Goal: Transaction & Acquisition: Purchase product/service

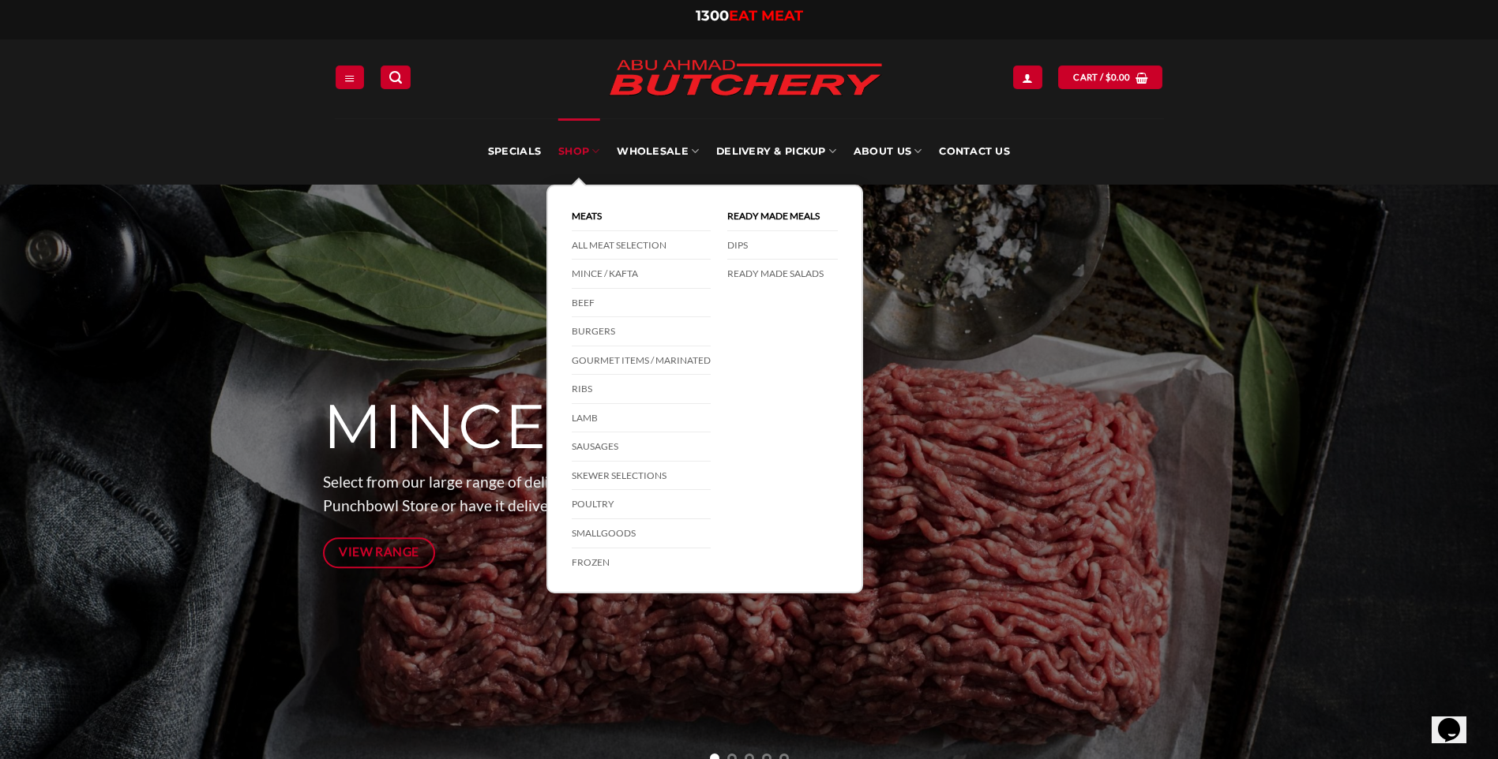
click at [585, 142] on link "SHOP" at bounding box center [578, 151] width 41 height 66
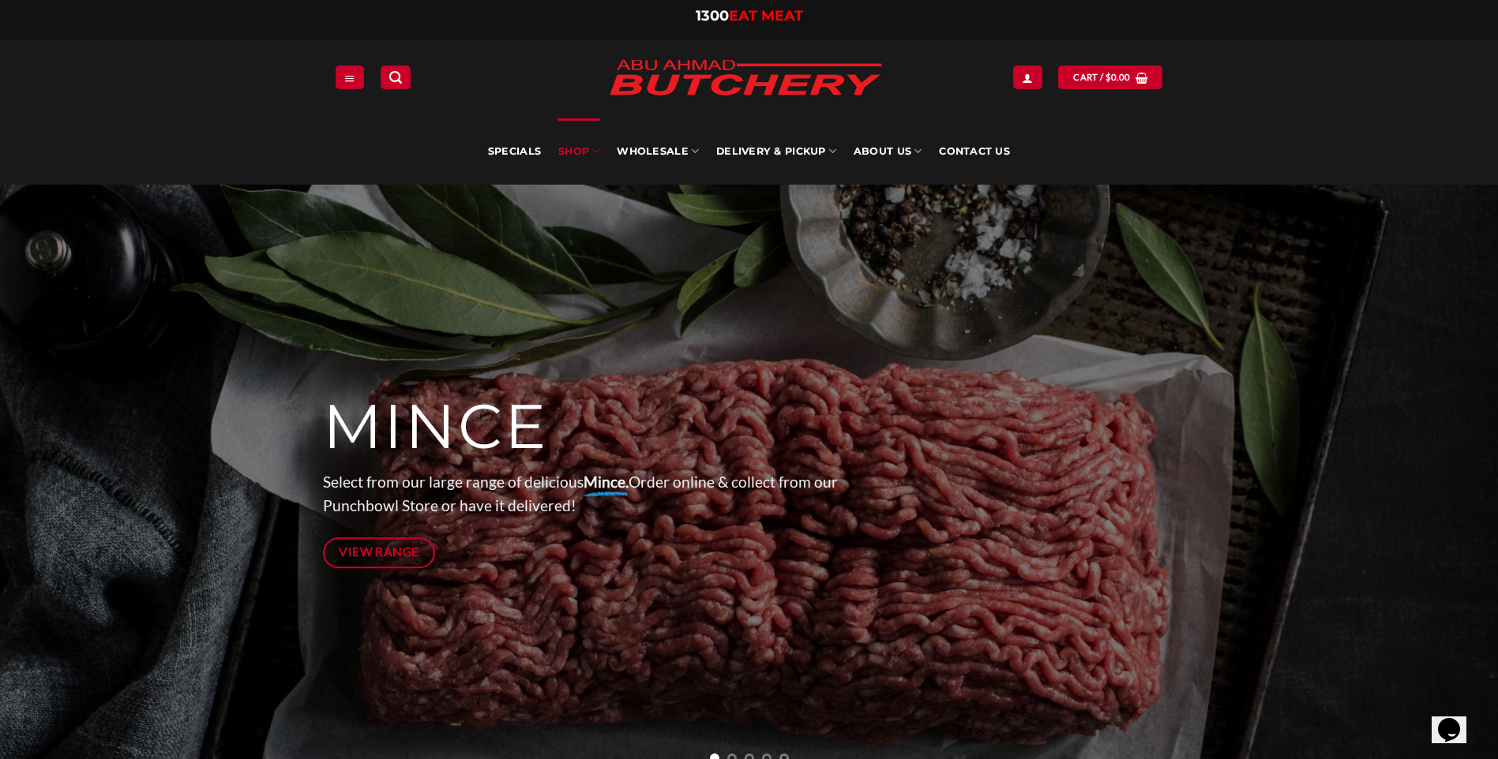
click at [587, 148] on link "SHOP" at bounding box center [578, 151] width 41 height 66
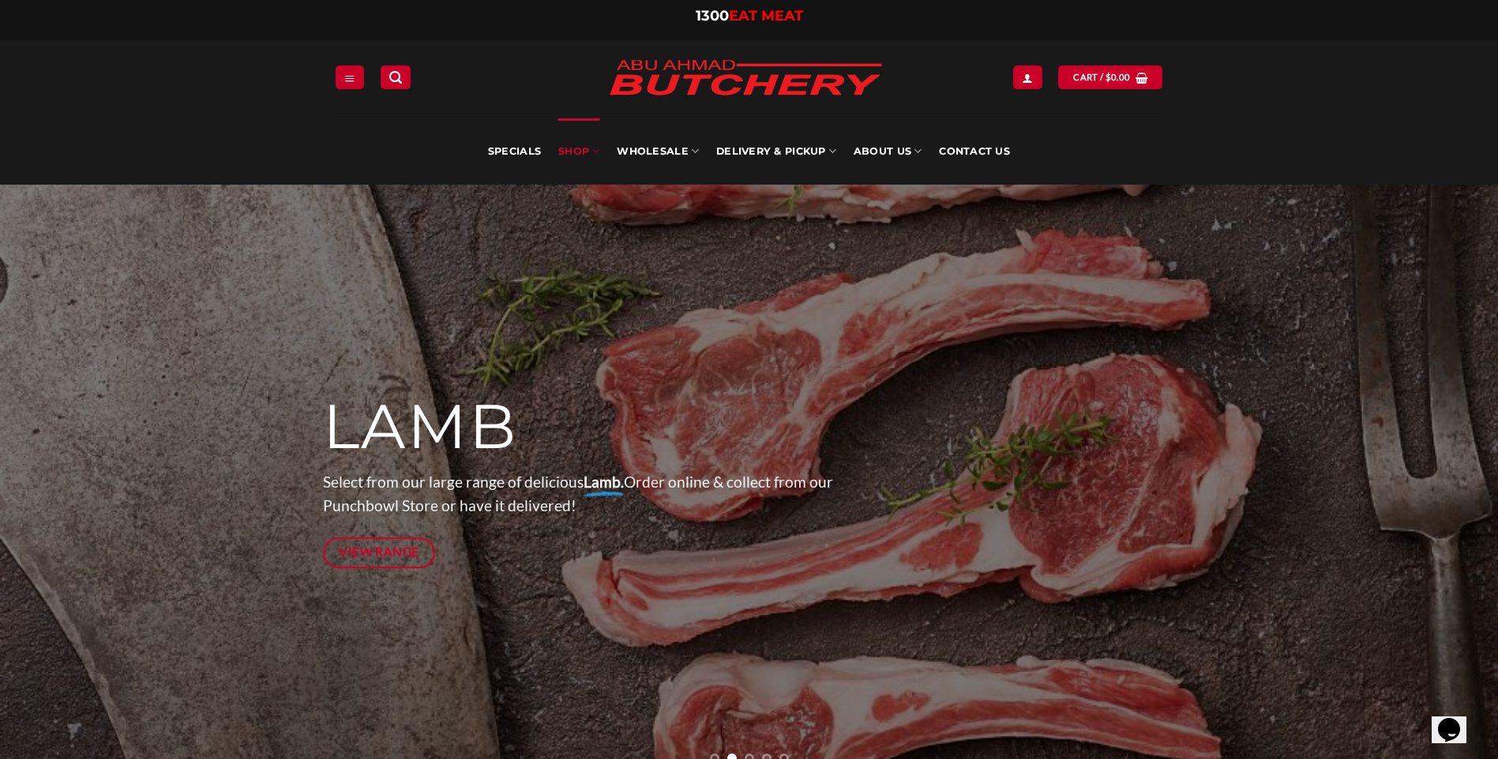
click at [591, 152] on link "SHOP" at bounding box center [578, 151] width 41 height 66
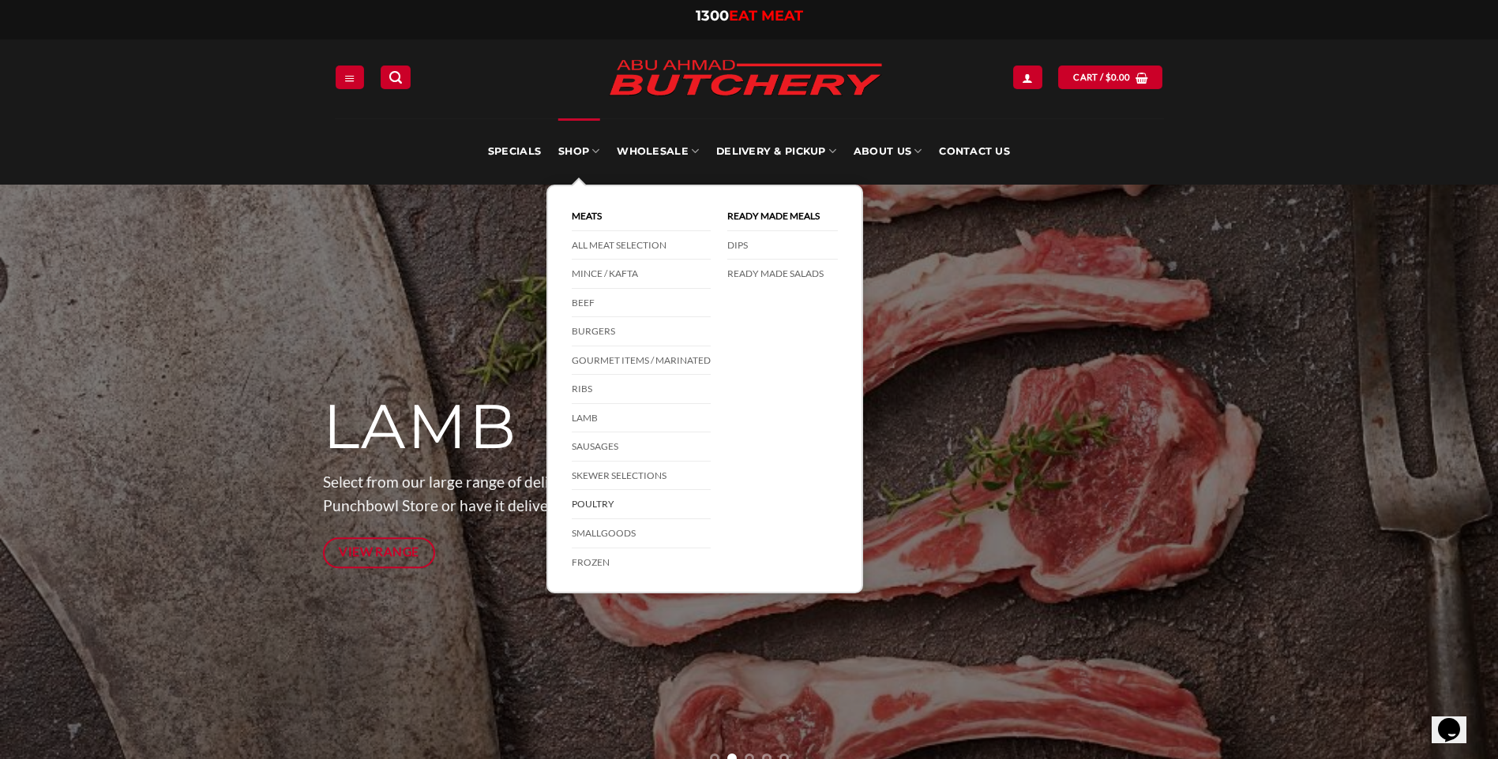
click at [608, 504] on link "Poultry" at bounding box center [641, 504] width 139 height 29
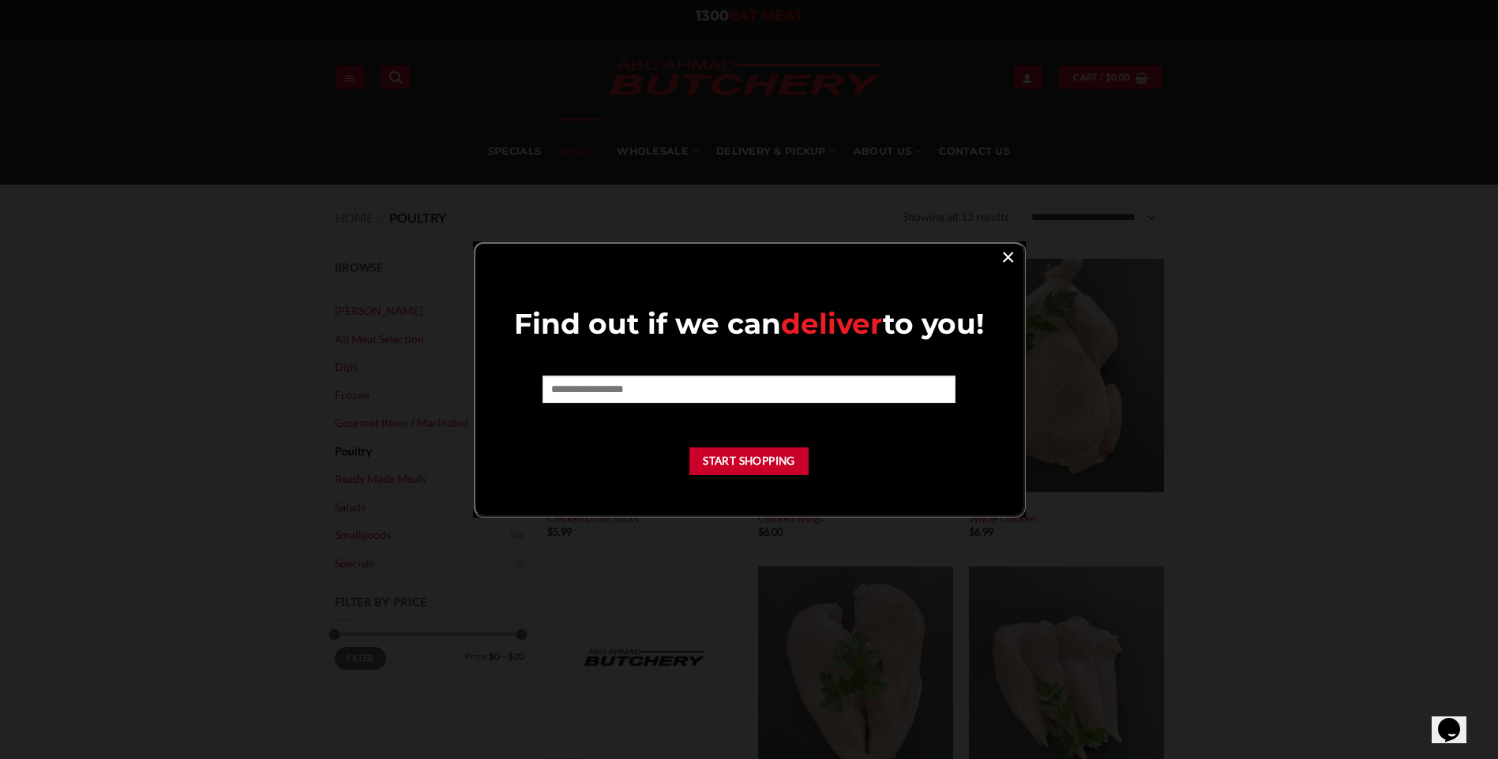
click at [1003, 257] on link "×" at bounding box center [1007, 256] width 23 height 21
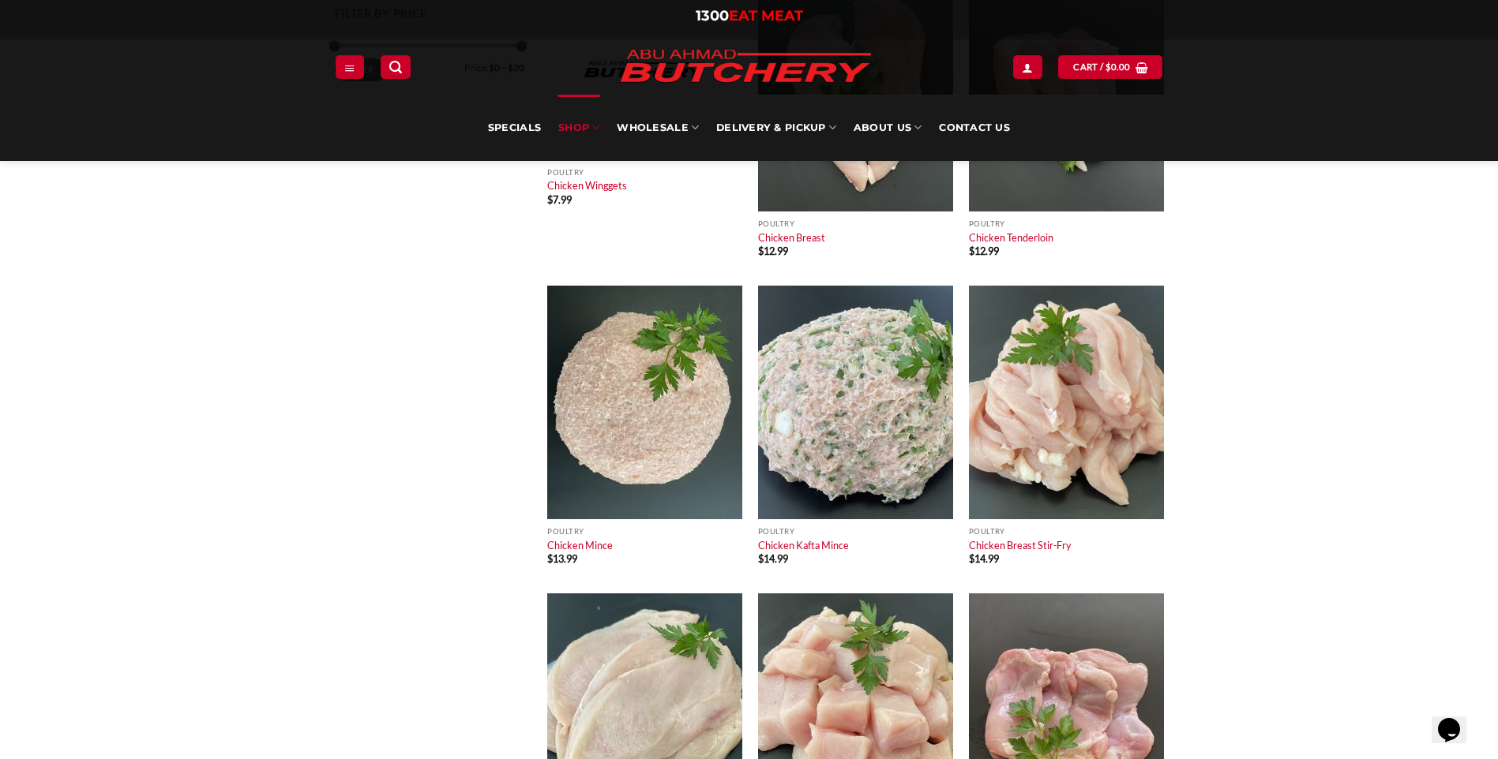
scroll to position [553, 0]
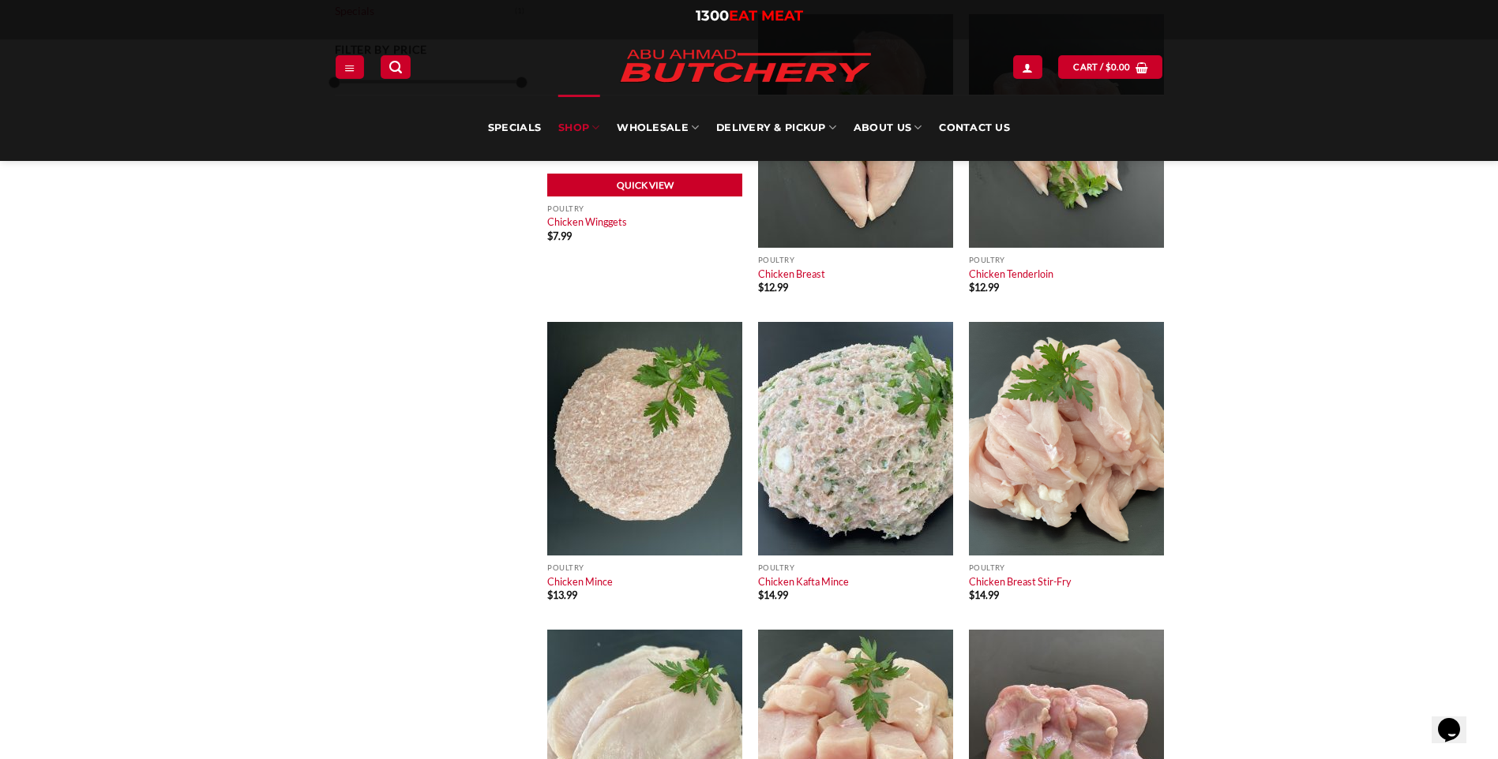
click at [605, 191] on link "Quick View" at bounding box center [644, 186] width 195 height 24
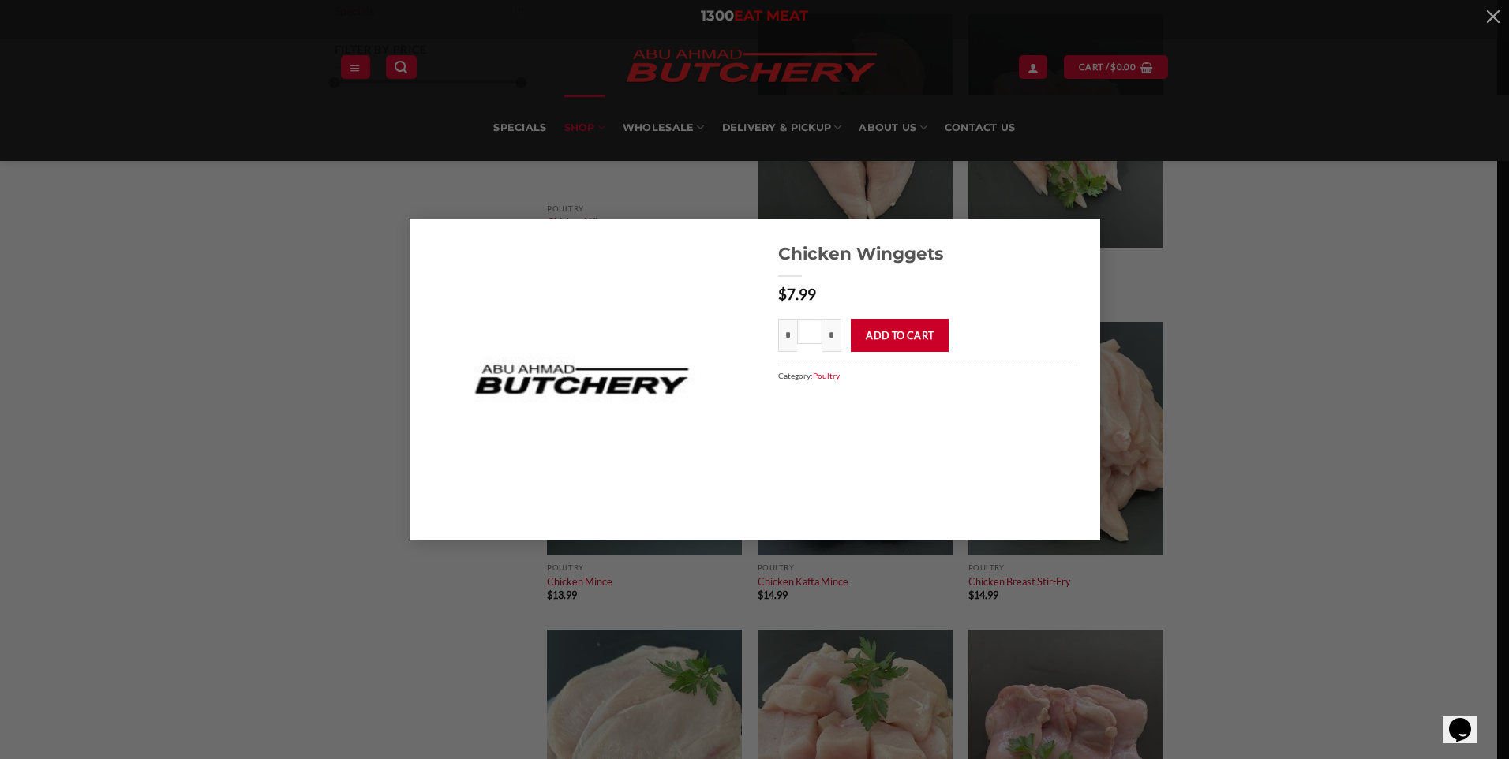
click at [1025, 315] on form "* Chicken Winggets quantity * * Add to cart" at bounding box center [927, 330] width 298 height 43
click at [1318, 242] on div "Chicken Winggets $ 7.99 * Chicken Winggets quantity * * Add to cart Category: P…" at bounding box center [755, 380] width 1462 height 322
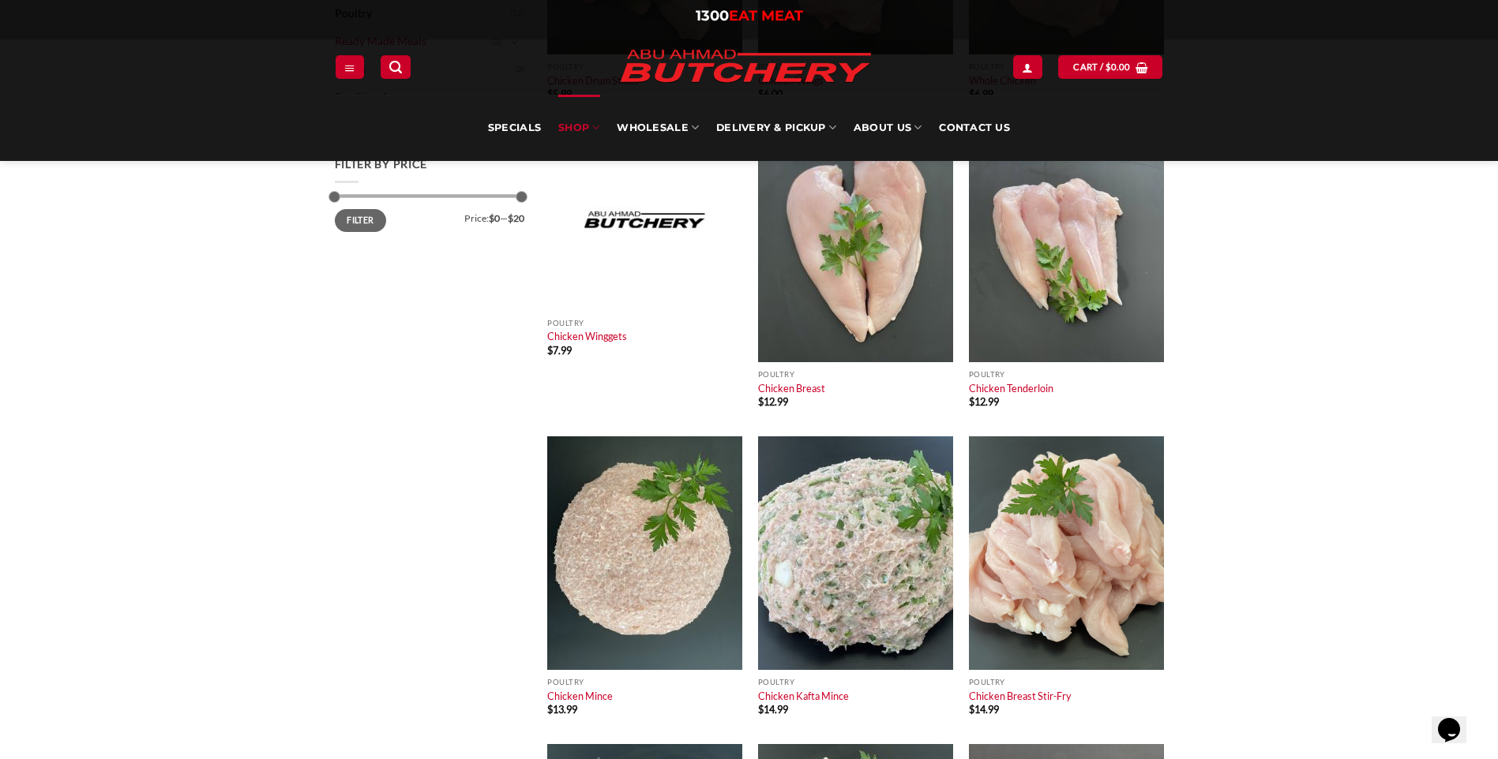
scroll to position [395, 0]
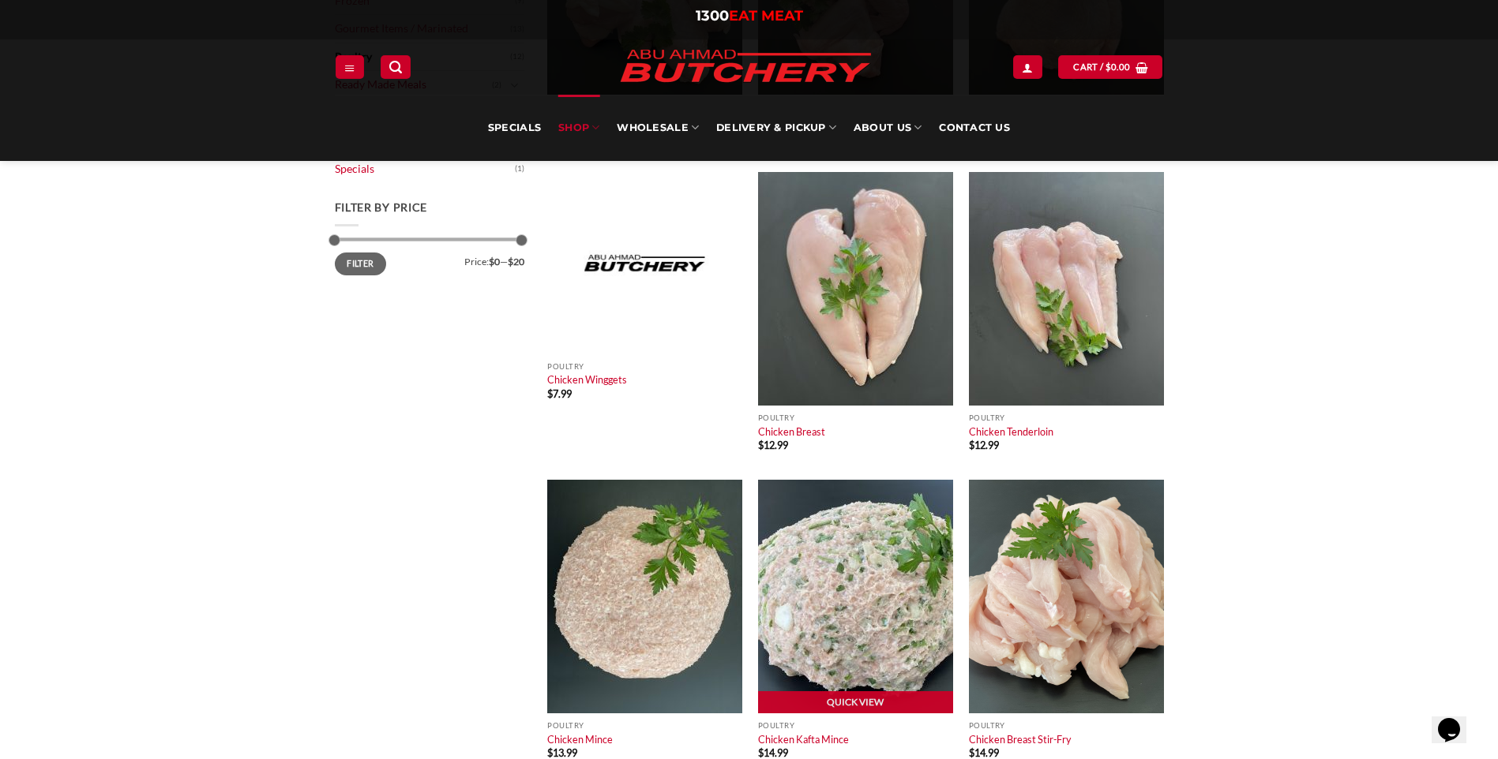
click at [810, 695] on link "Quick View" at bounding box center [855, 704] width 195 height 24
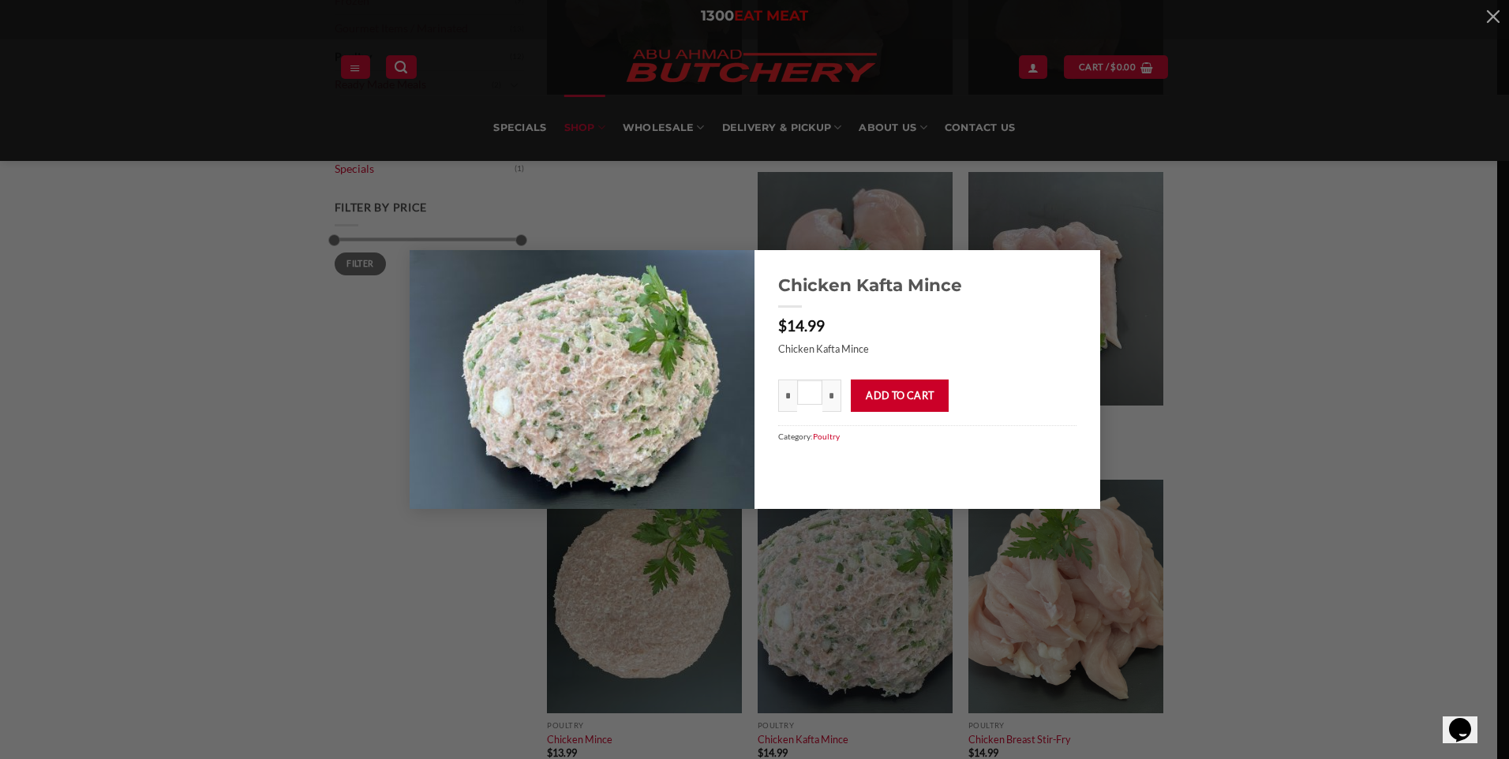
click at [699, 422] on img at bounding box center [583, 380] width 346 height 260
click at [1353, 366] on div "Chicken Kafta Mince $ 14.99 Chicken Kafta Mince * Chicken Kafta Mince quantity …" at bounding box center [755, 380] width 1462 height 260
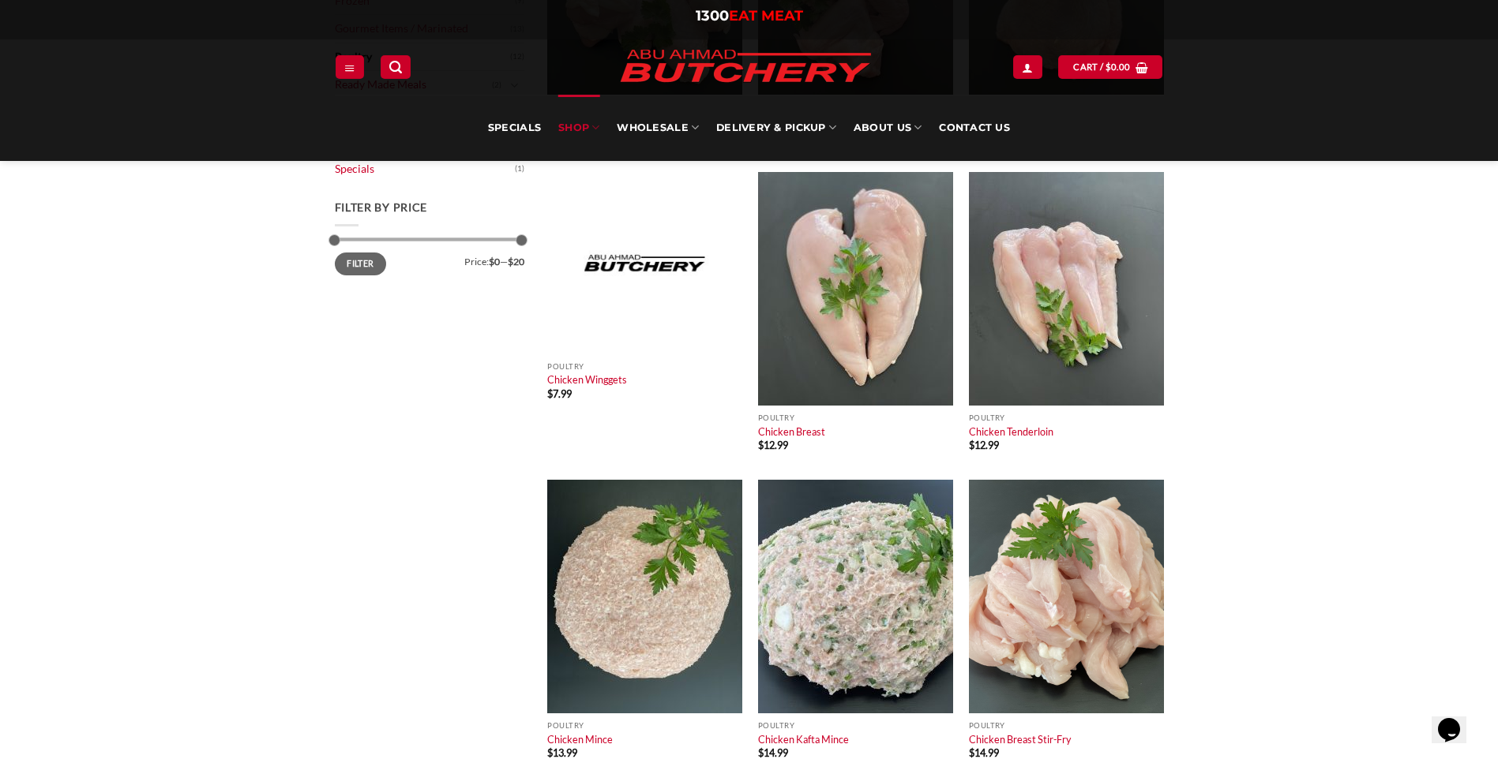
scroll to position [632, 0]
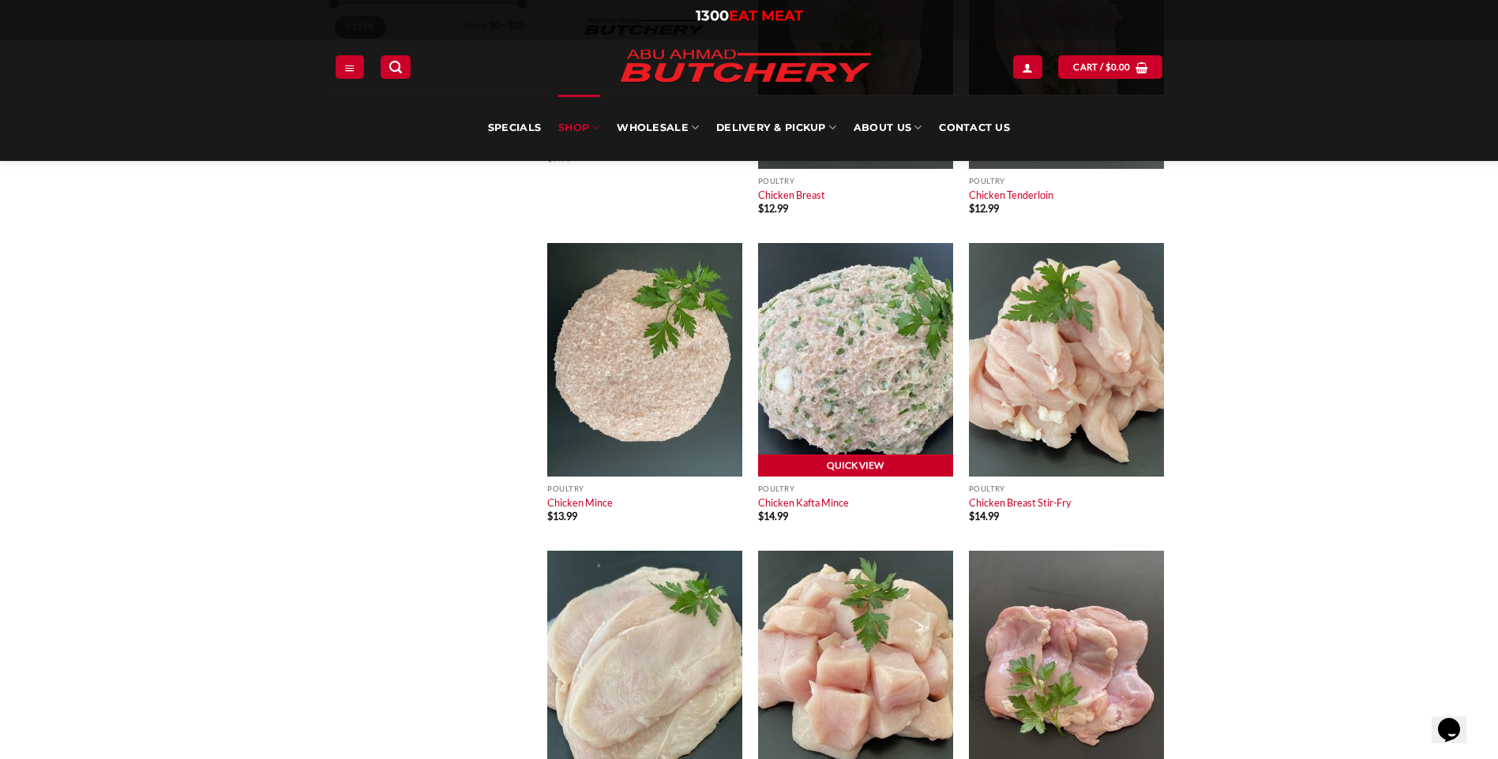
click at [847, 471] on link "Quick View" at bounding box center [855, 467] width 195 height 24
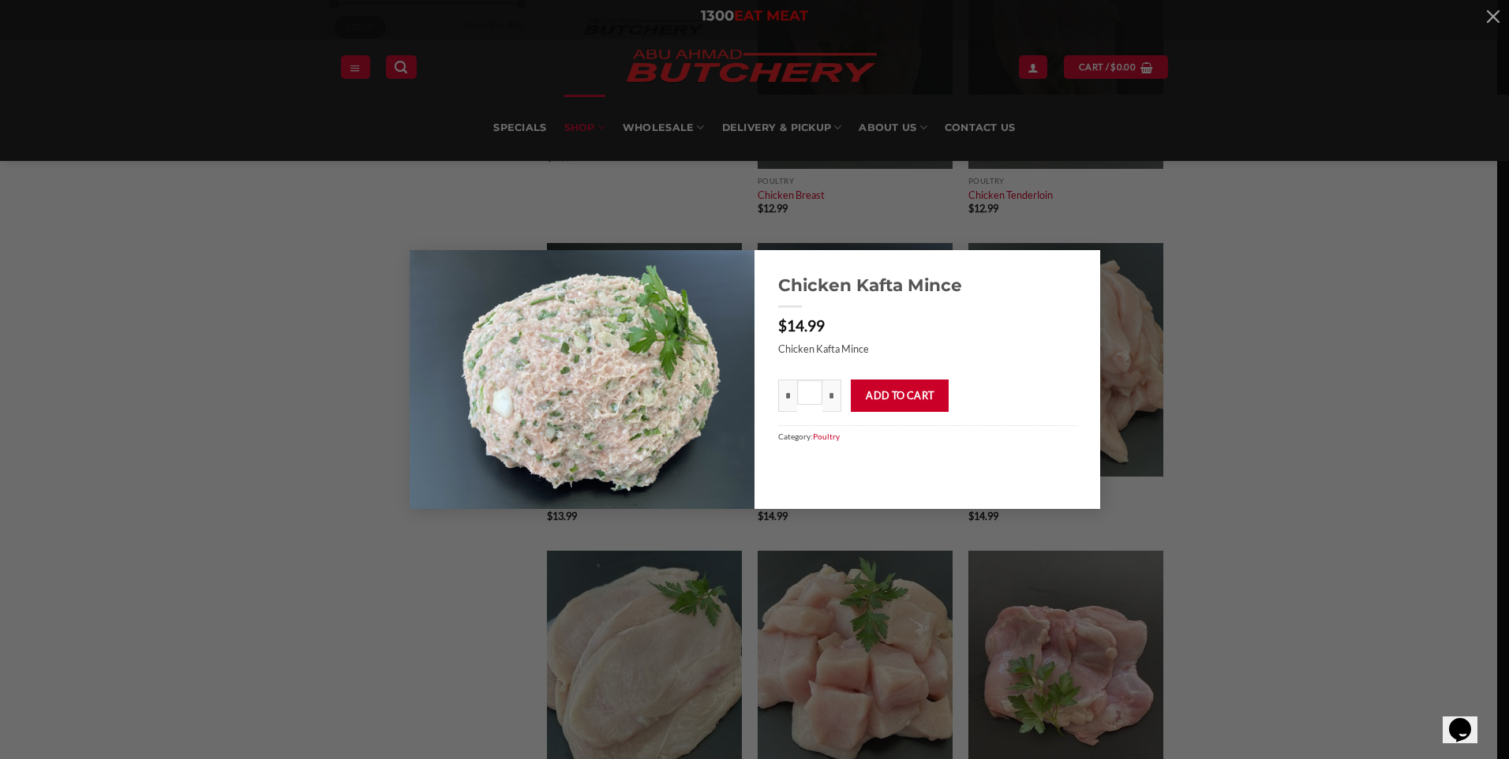
click at [325, 553] on div "Chicken Kafta Mince $ 14.99 Chicken Kafta Mince * Chicken Kafta Mince quantity …" at bounding box center [754, 379] width 1509 height 759
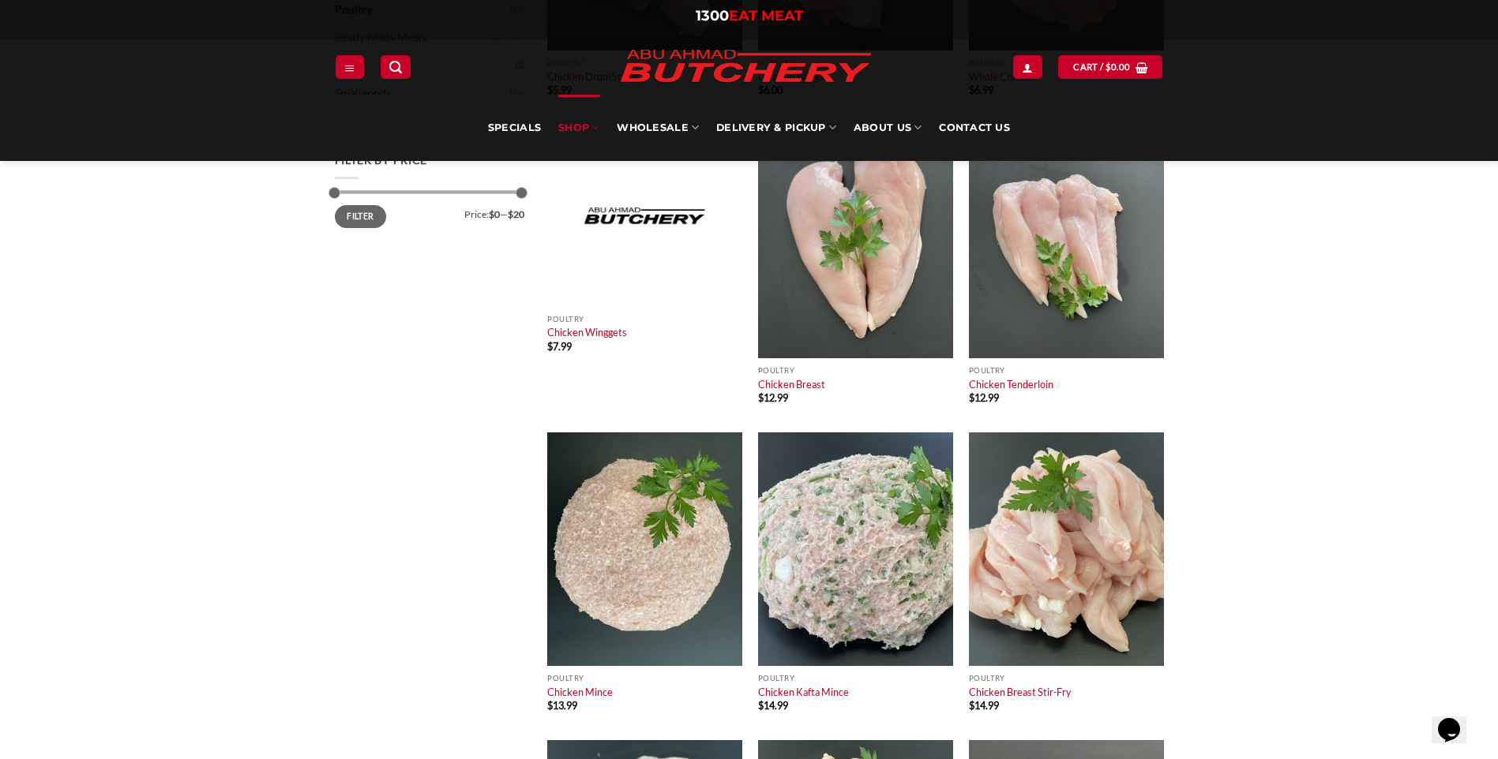
scroll to position [0, 0]
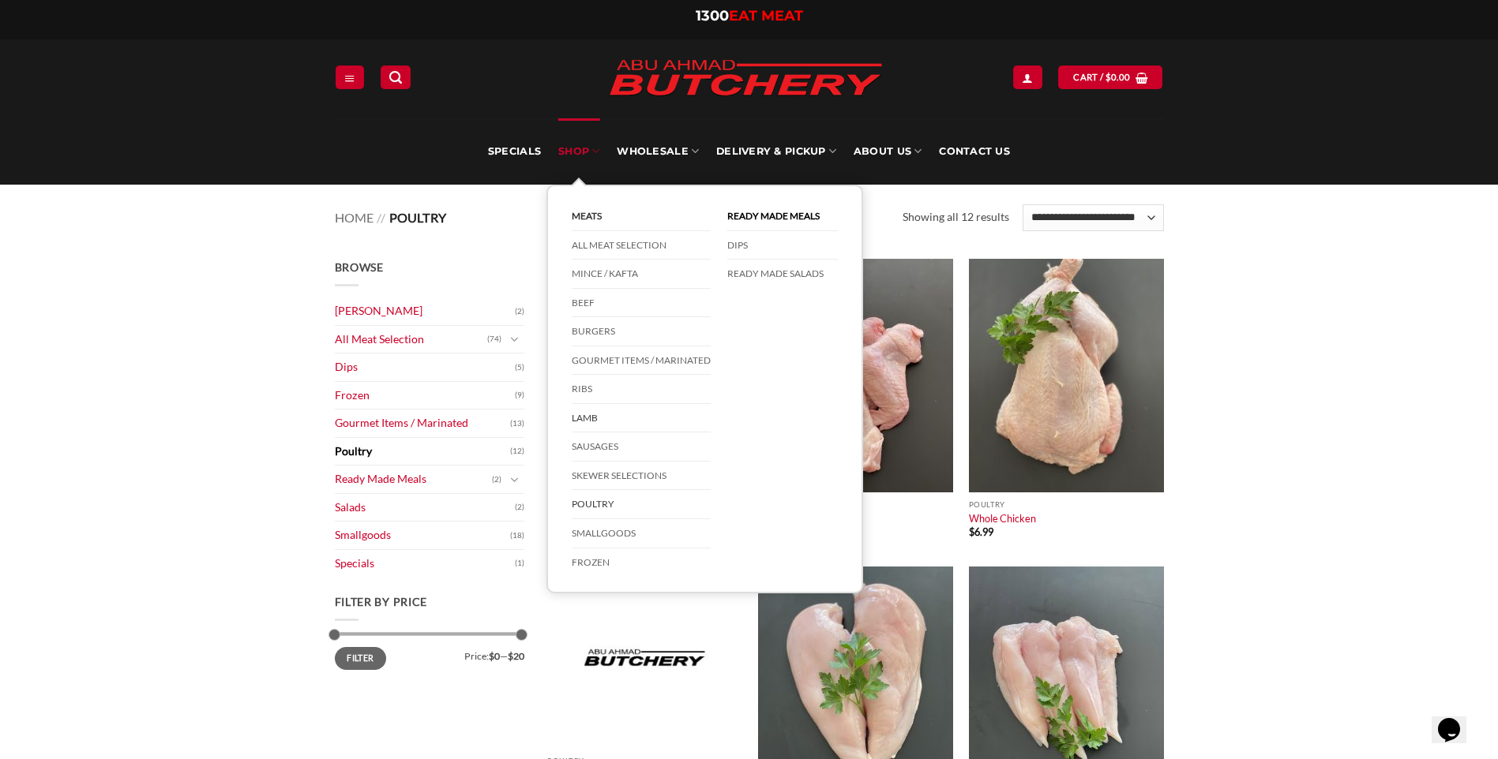
click at [613, 424] on link "Lamb" at bounding box center [641, 418] width 139 height 29
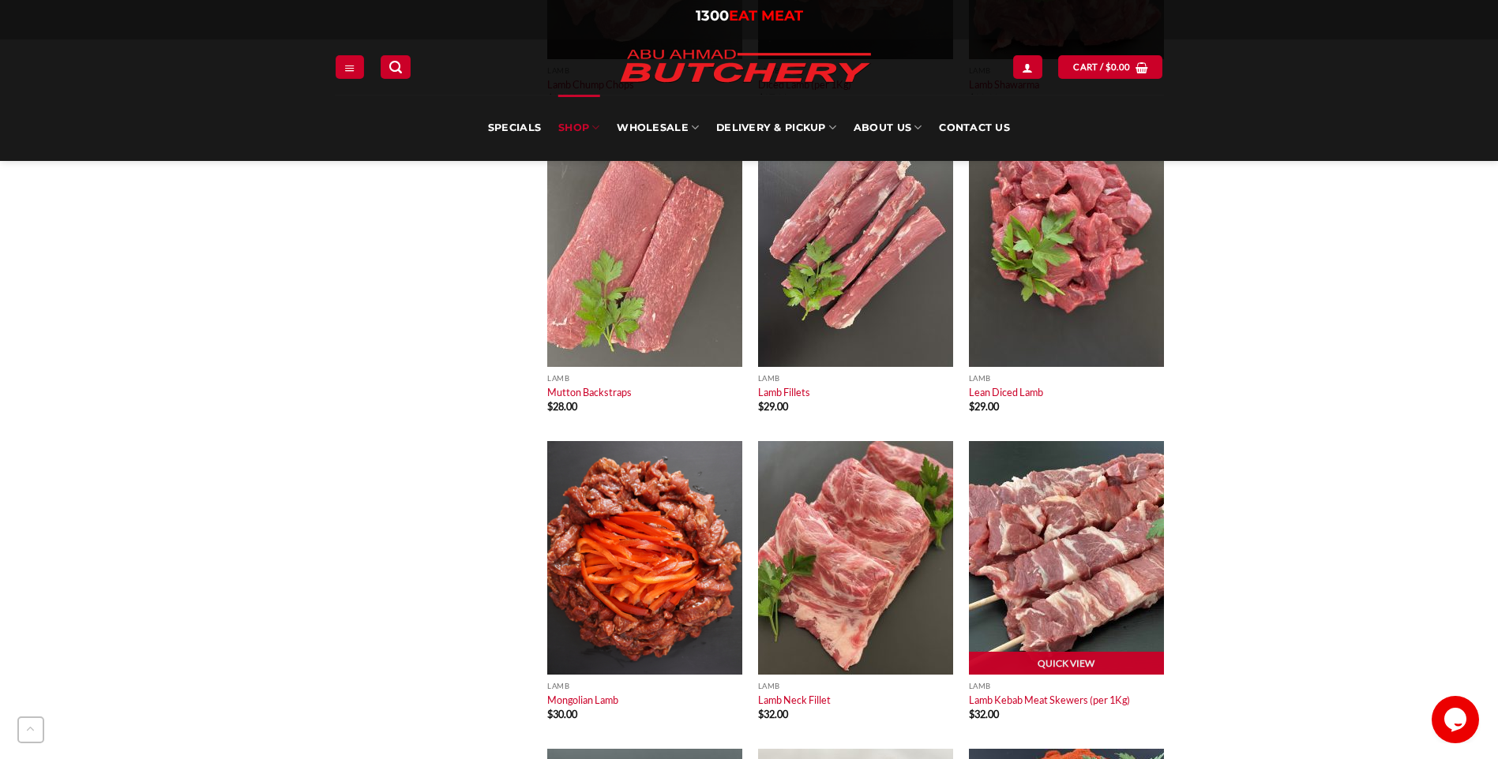
scroll to position [2053, 0]
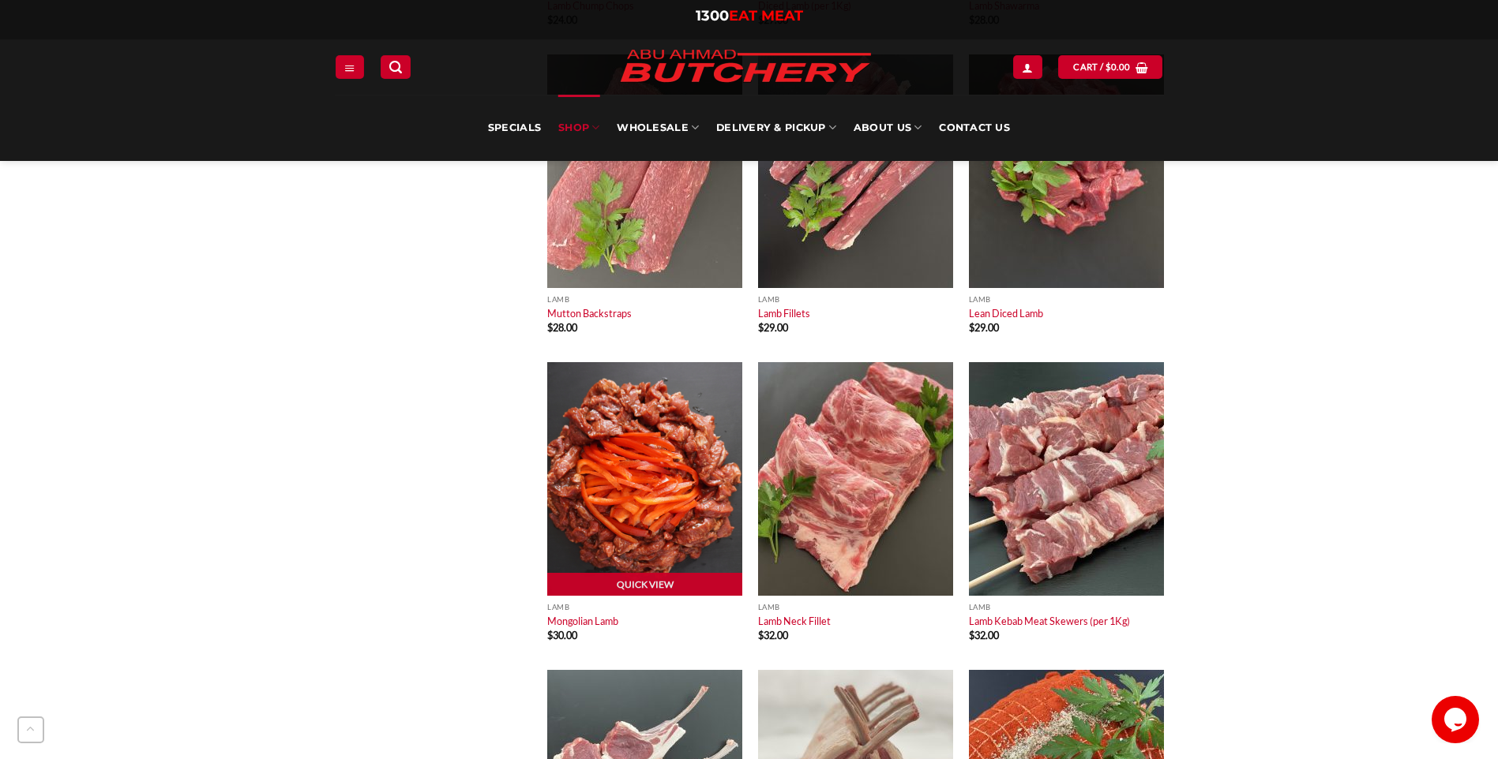
click at [662, 519] on img at bounding box center [644, 479] width 195 height 234
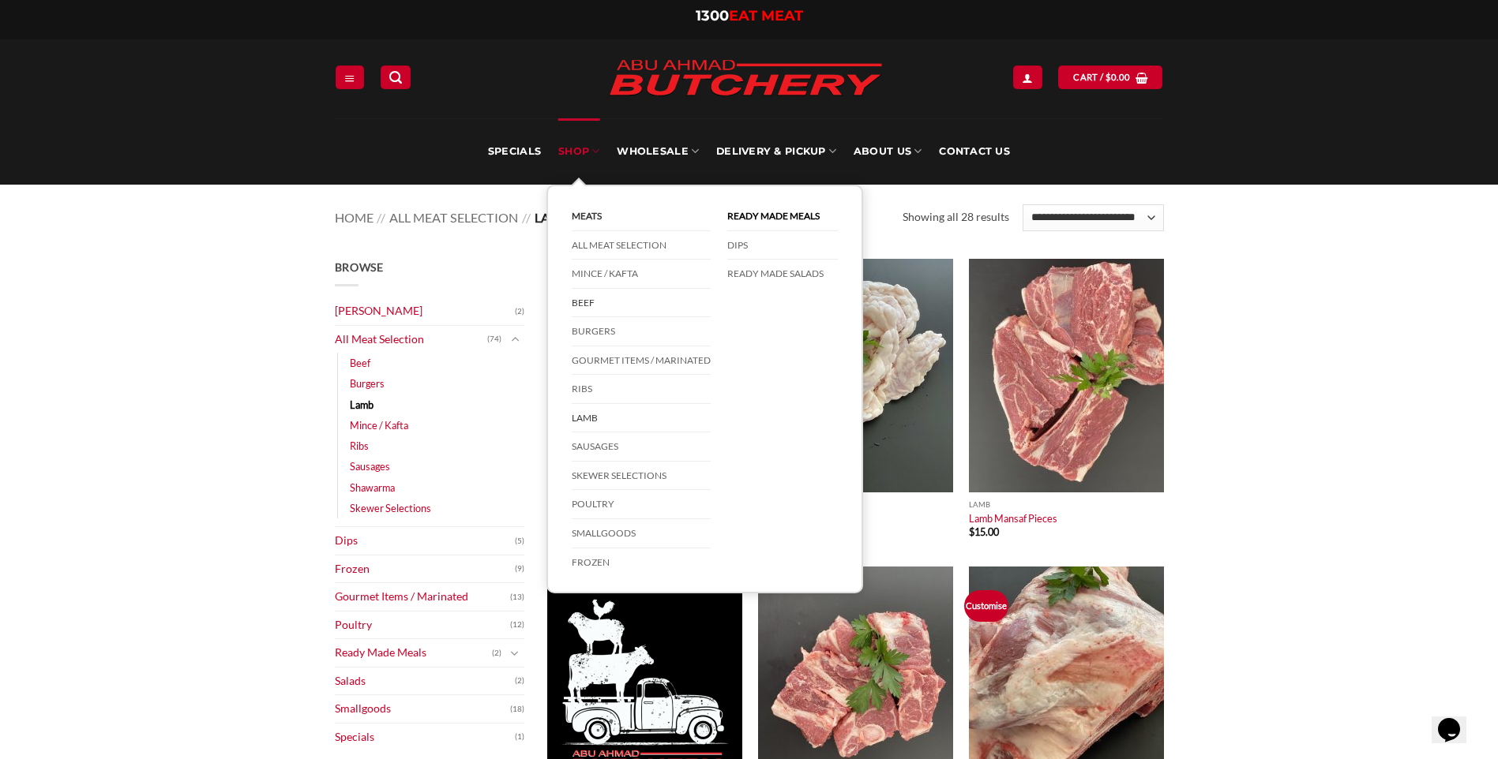
click at [620, 296] on link "Beef" at bounding box center [641, 303] width 139 height 29
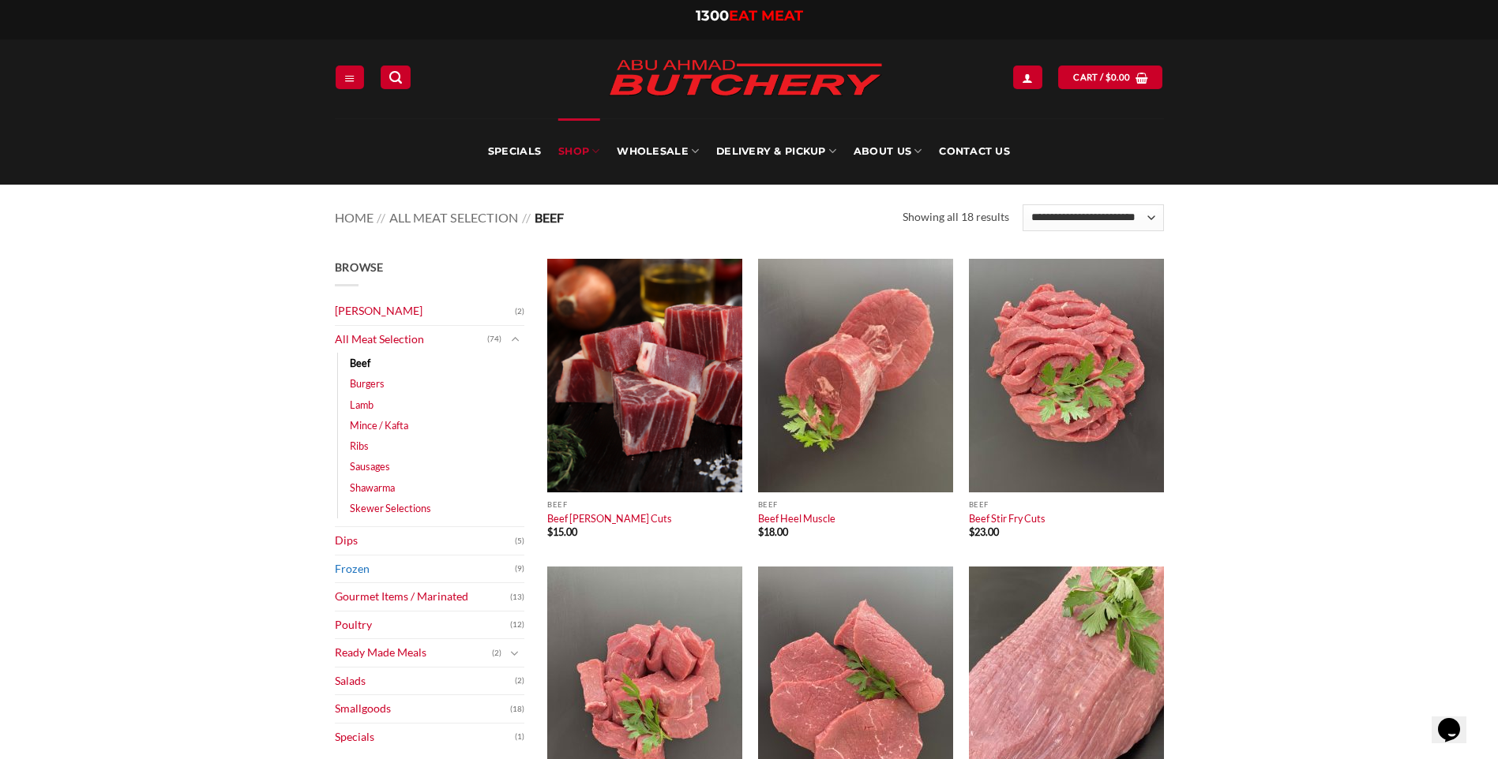
click at [444, 568] on link "Frozen" at bounding box center [425, 570] width 180 height 28
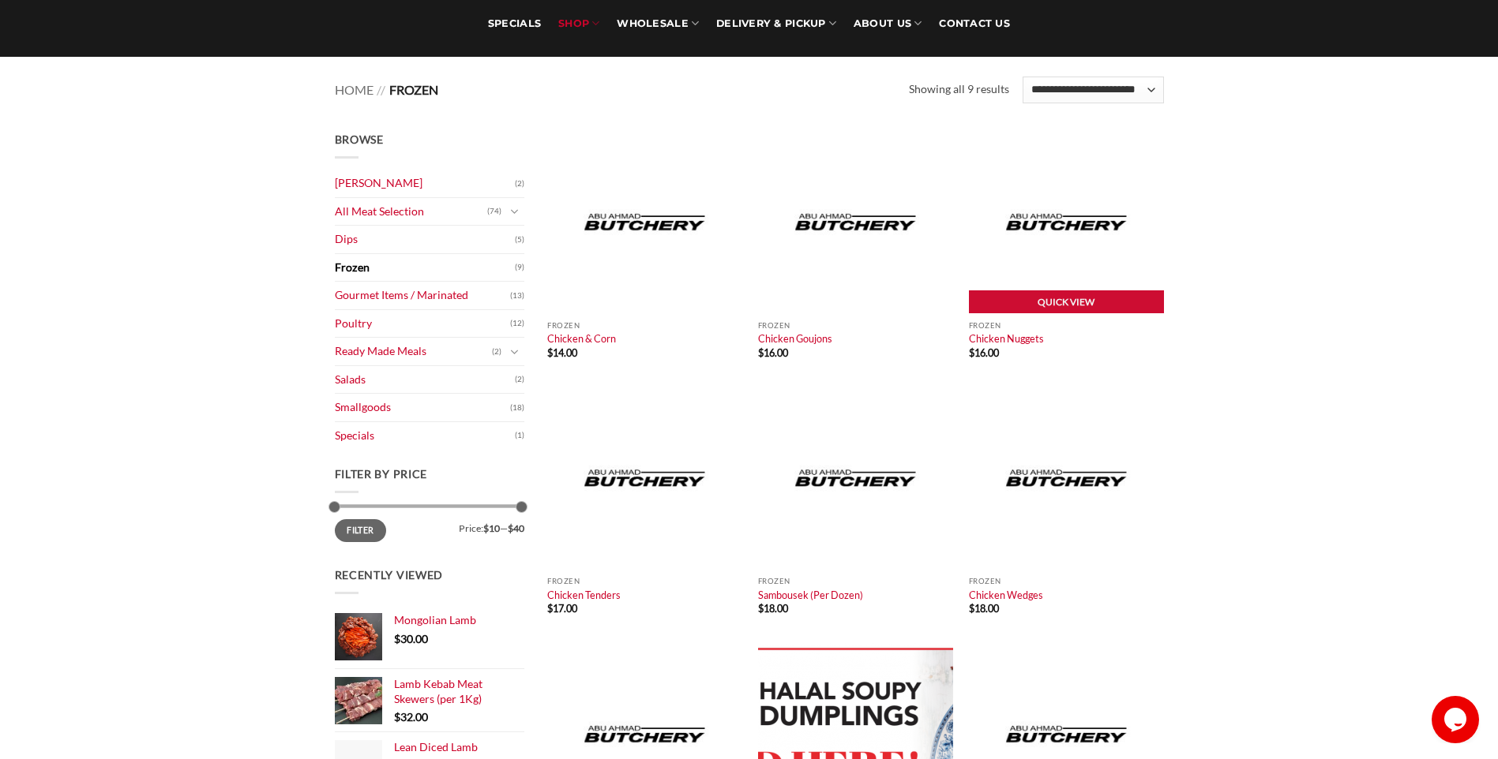
scroll to position [158, 0]
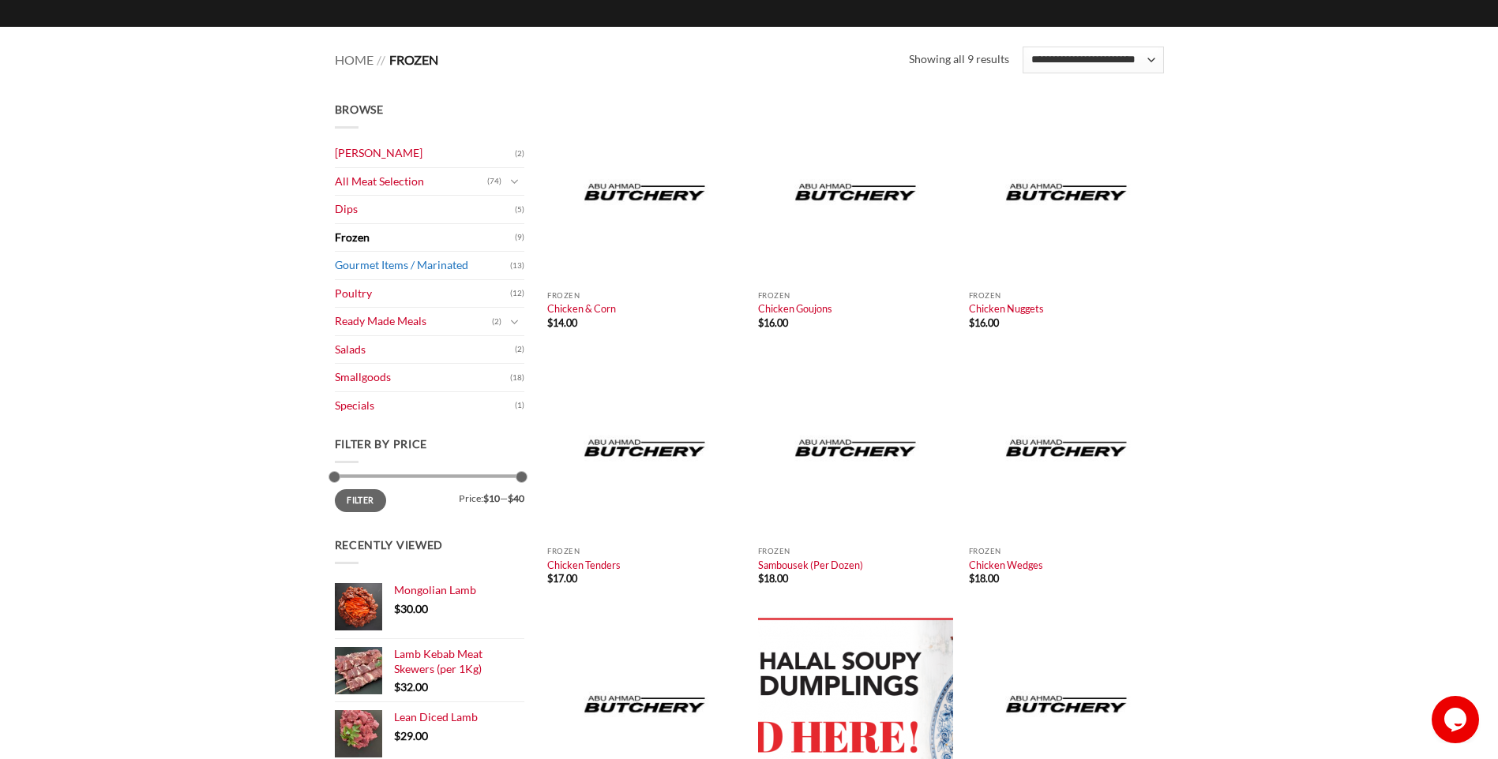
click at [374, 264] on link "Gourmet Items / Marinated" at bounding box center [422, 266] width 175 height 28
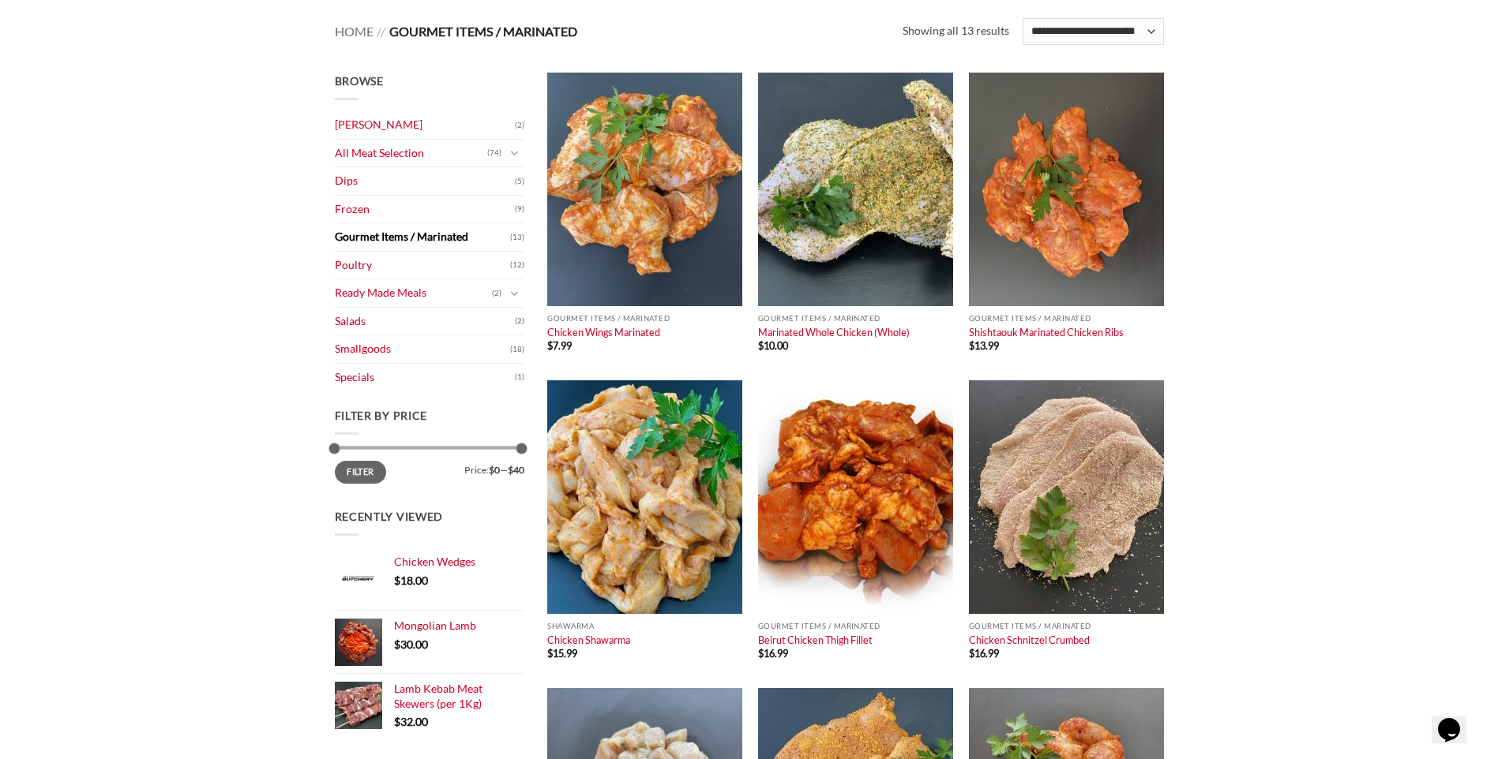
scroll to position [237, 0]
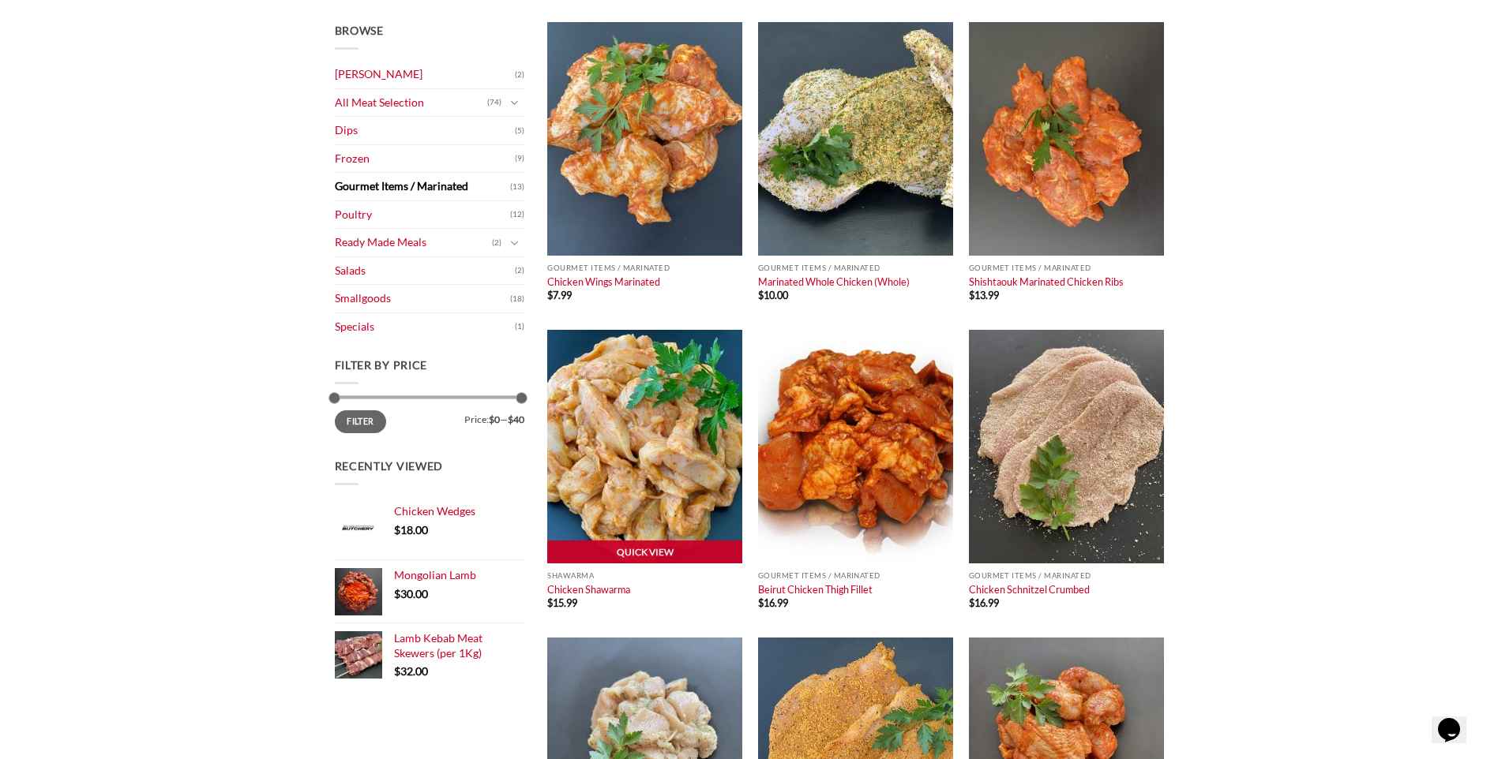
click at [594, 479] on img at bounding box center [644, 447] width 195 height 234
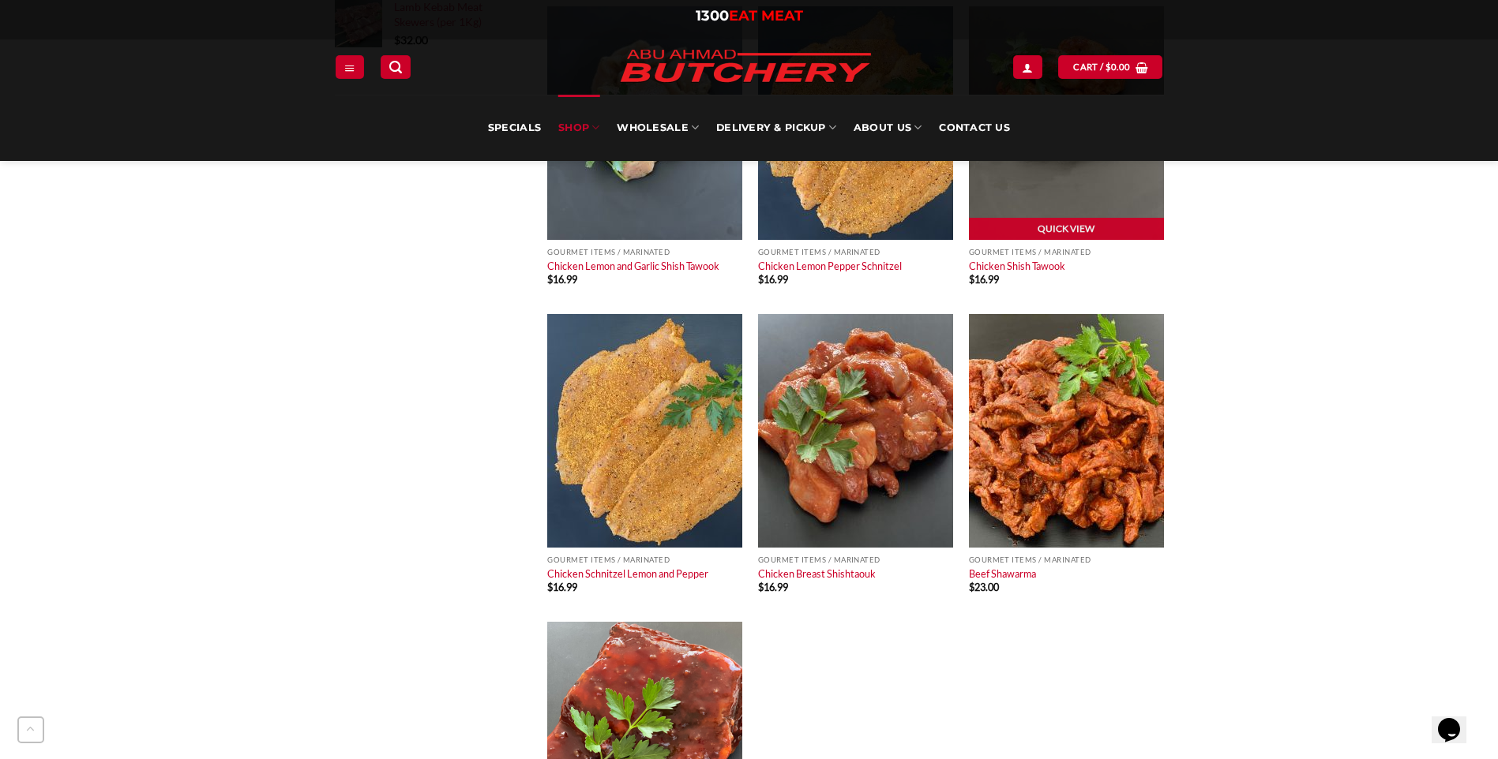
scroll to position [947, 0]
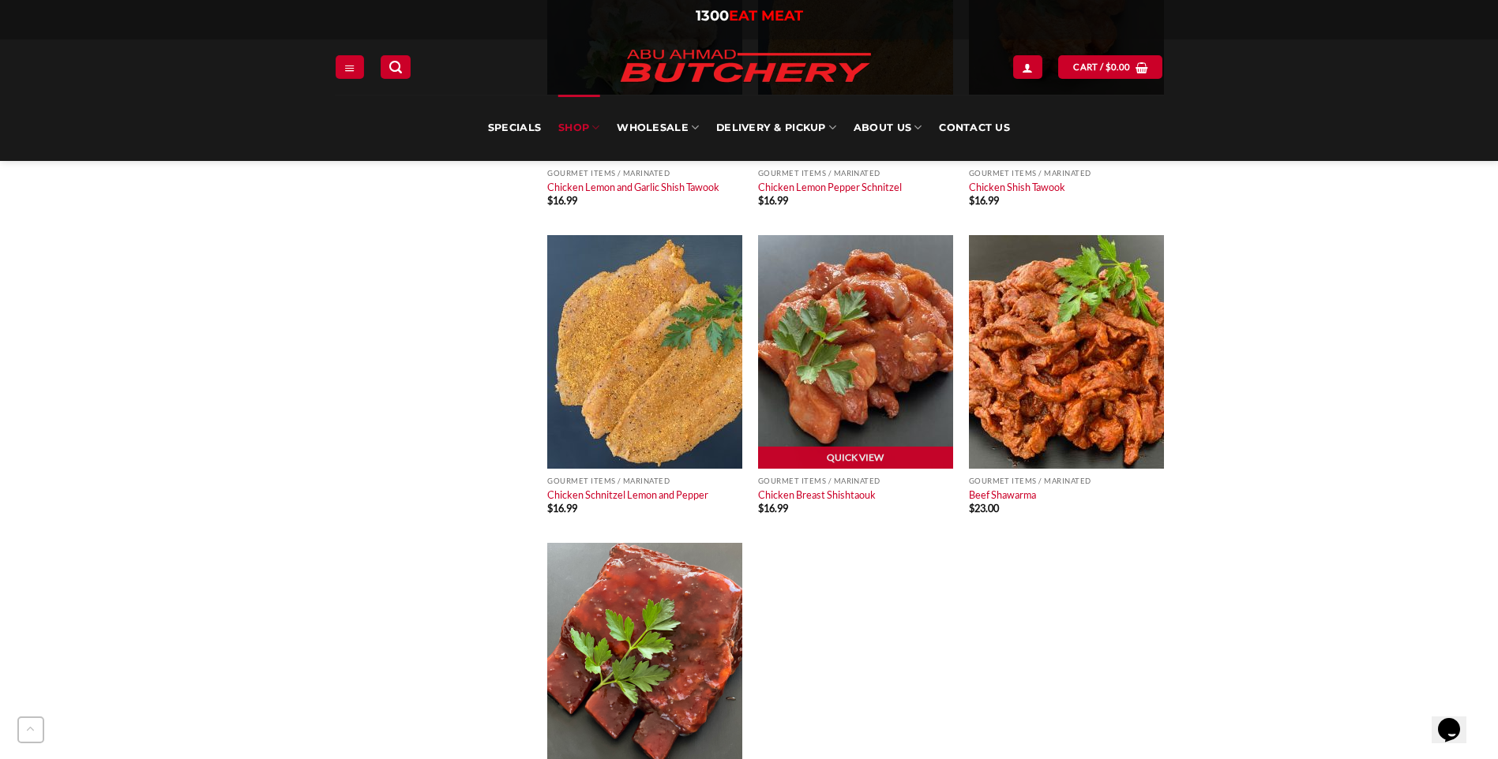
click at [834, 416] on img at bounding box center [855, 352] width 195 height 234
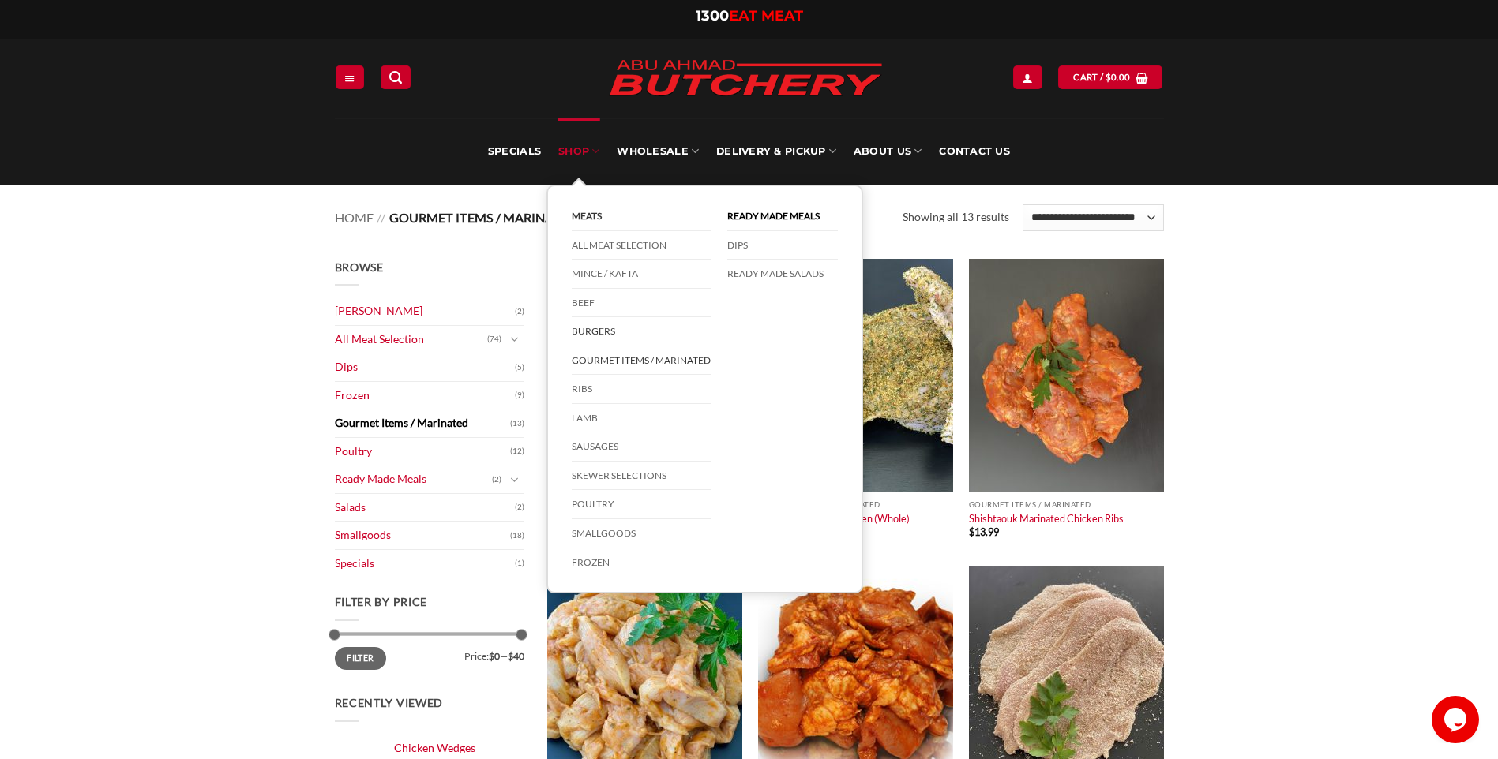
click at [597, 334] on link "Burgers" at bounding box center [641, 331] width 139 height 29
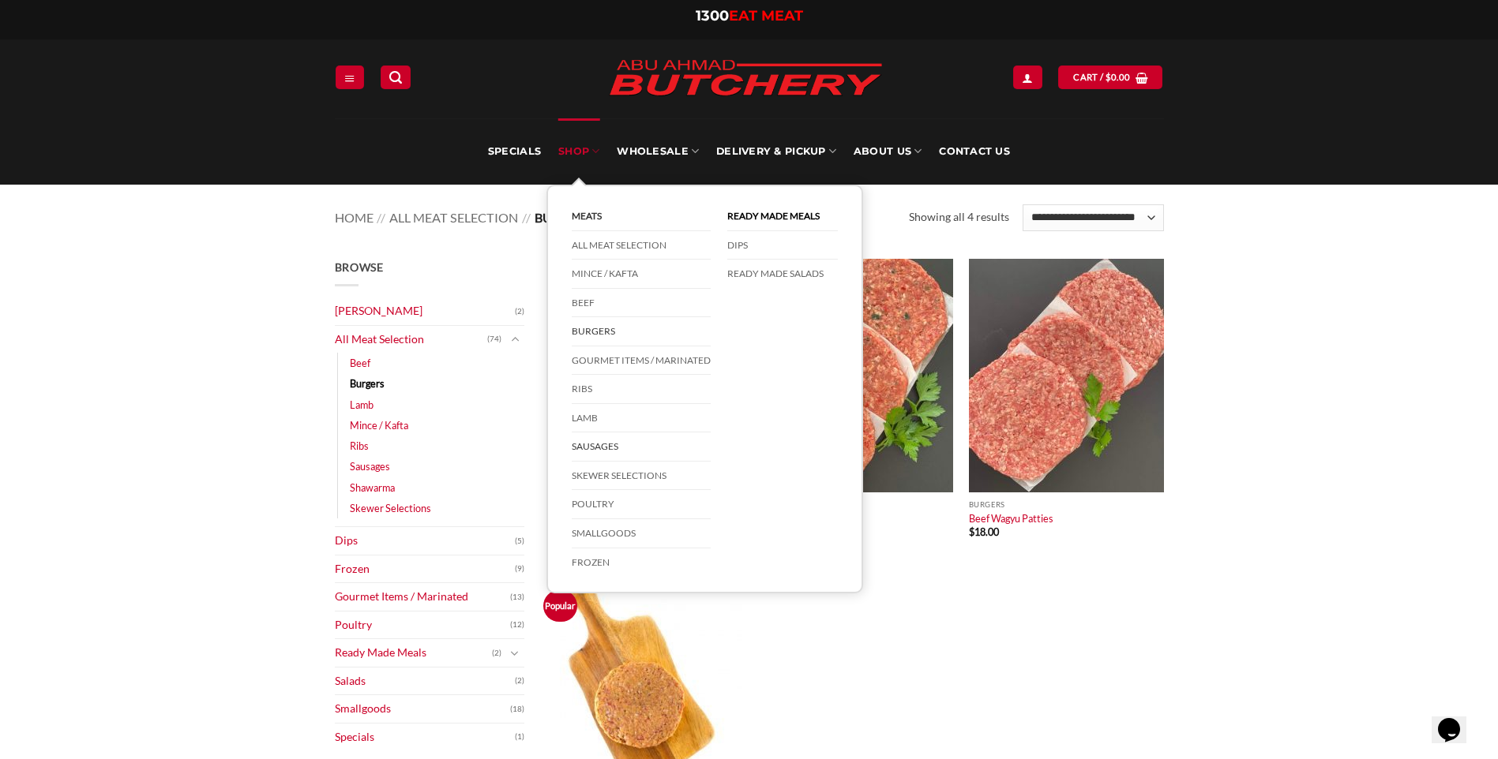
click at [610, 447] on link "Sausages" at bounding box center [641, 447] width 139 height 29
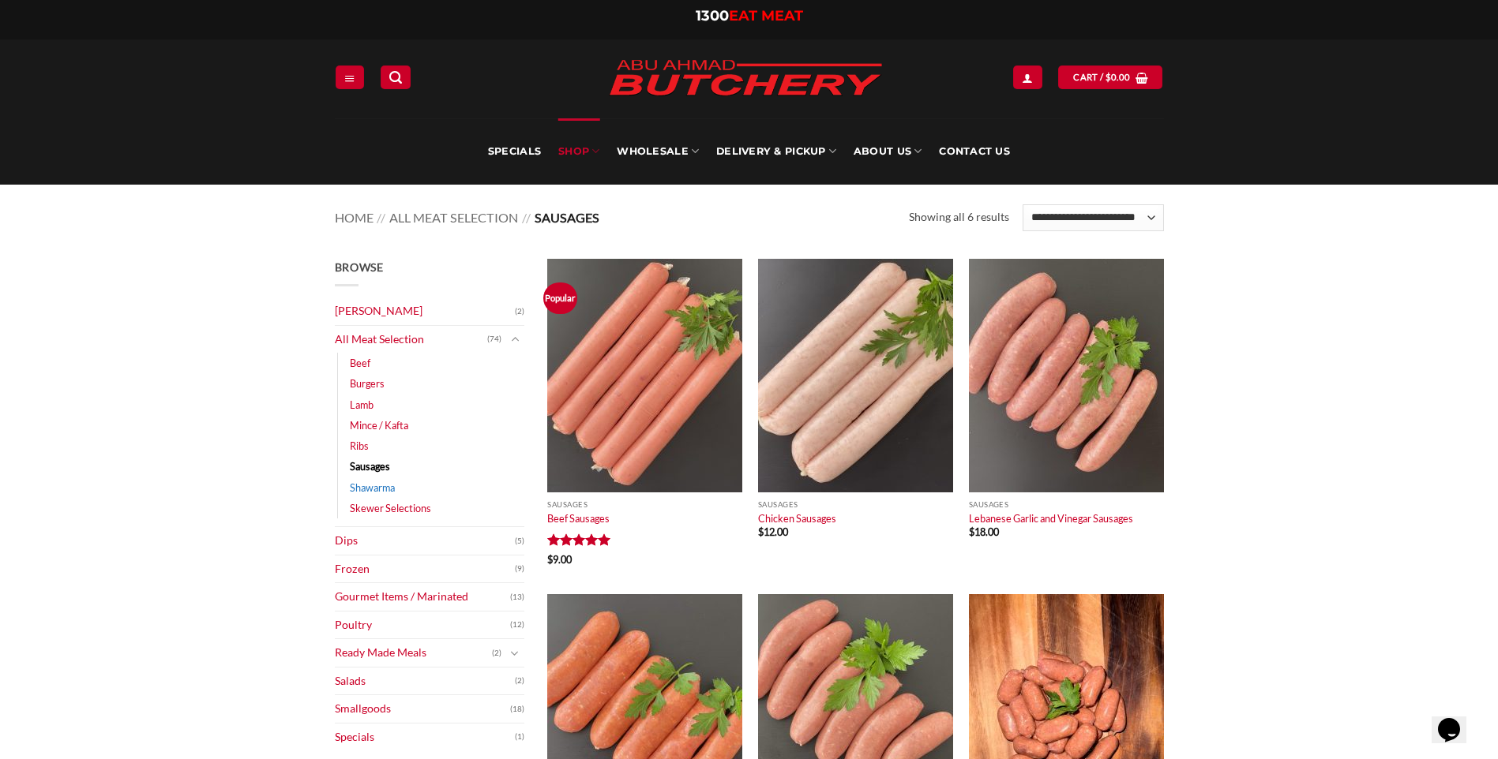
click at [379, 483] on link "Shawarma" at bounding box center [372, 488] width 45 height 21
